Goal: Communication & Community: Answer question/provide support

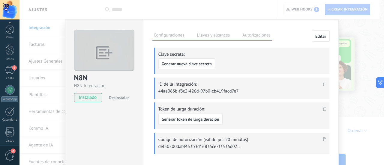
click at [178, 7] on div "N8N N8N Integracion instalado Desinstalar Configuraciones Llaves y alcances Aut…" at bounding box center [201, 82] width 364 height 165
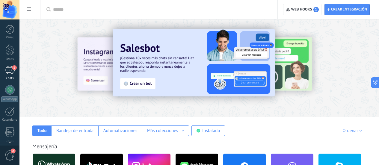
click at [10, 71] on div "1" at bounding box center [10, 70] width 10 height 9
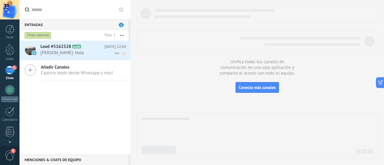
click at [80, 53] on span "[PERSON_NAME]: Hola" at bounding box center [77, 53] width 74 height 6
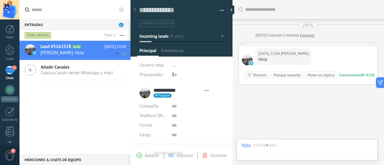
type textarea "**********"
